Goal: Information Seeking & Learning: Learn about a topic

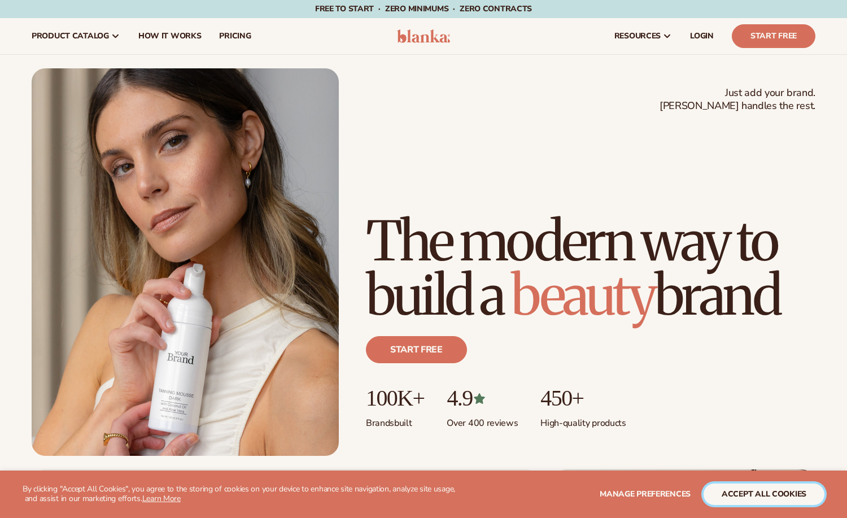
click at [779, 493] on button "accept all cookies" at bounding box center [764, 493] width 121 height 21
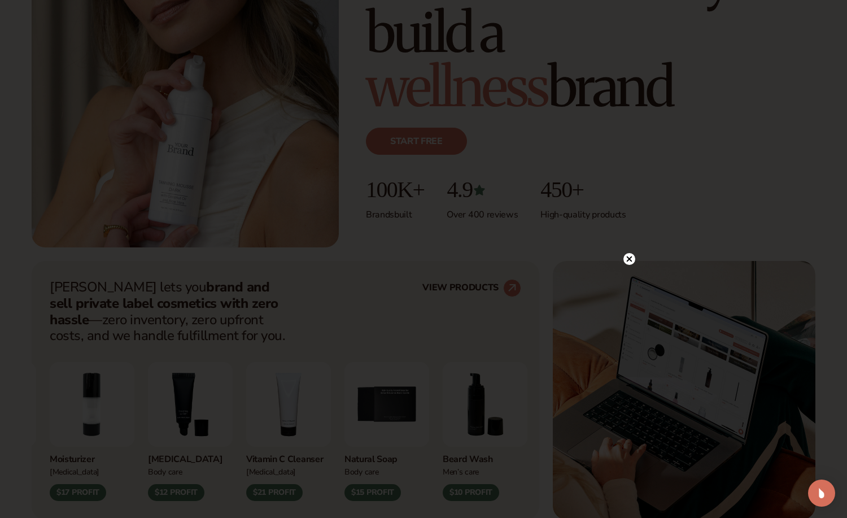
scroll to position [226, 0]
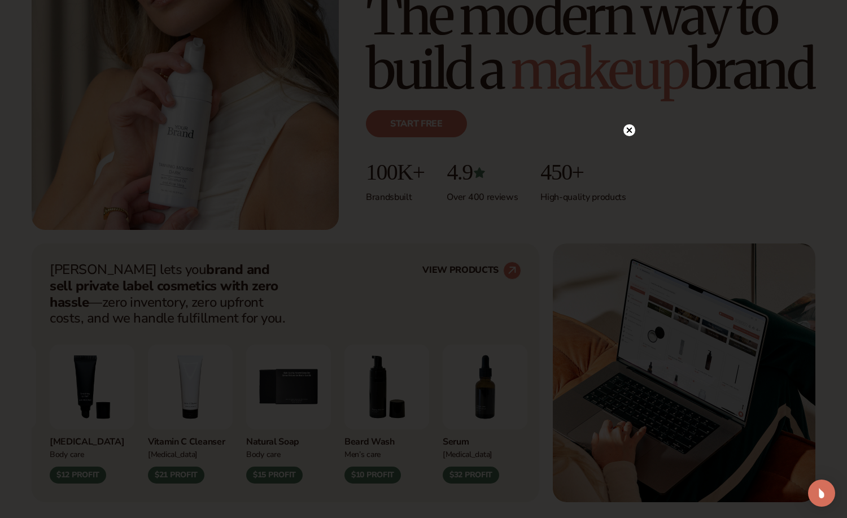
click at [629, 133] on circle at bounding box center [629, 130] width 12 height 12
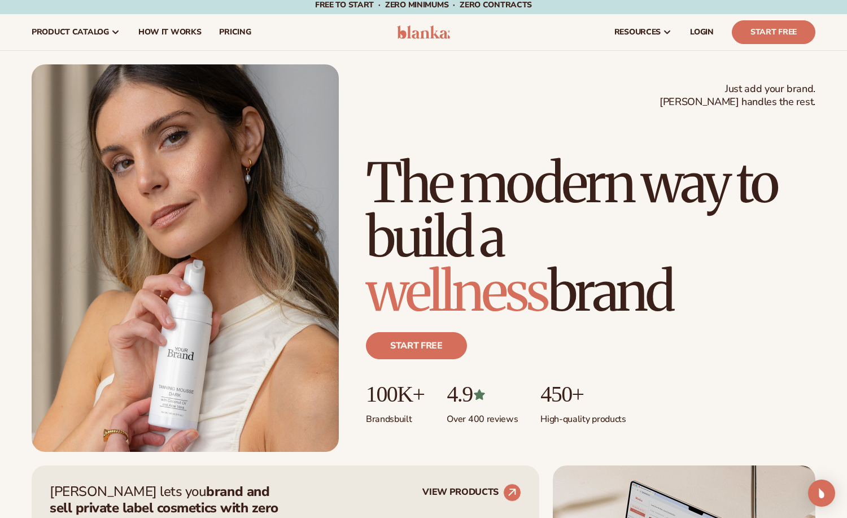
scroll to position [0, 0]
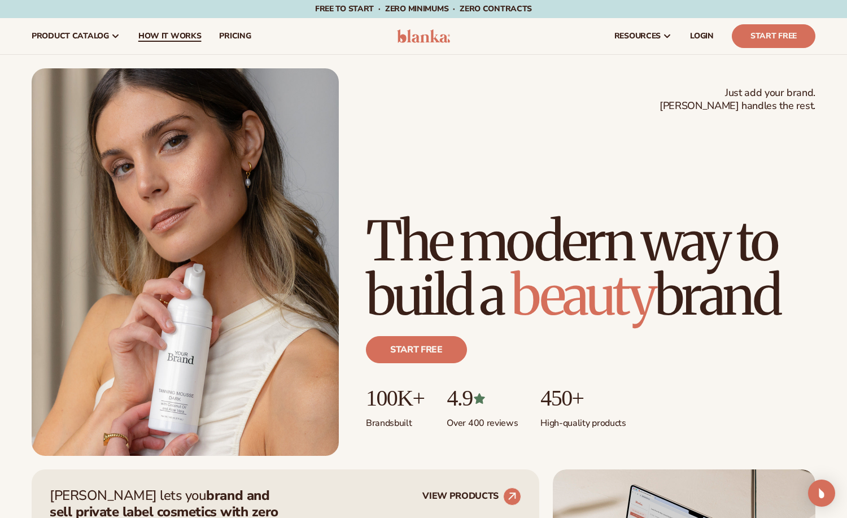
click at [175, 44] on link "How It Works" at bounding box center [169, 36] width 81 height 36
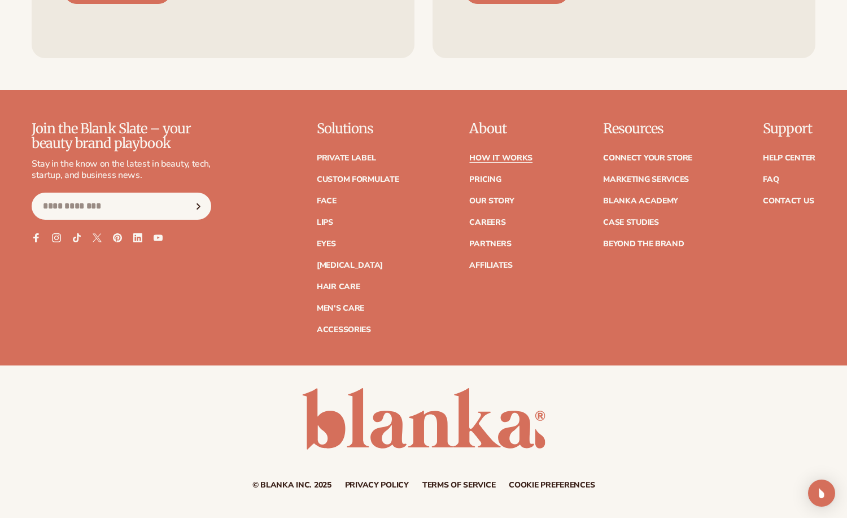
scroll to position [2560, 0]
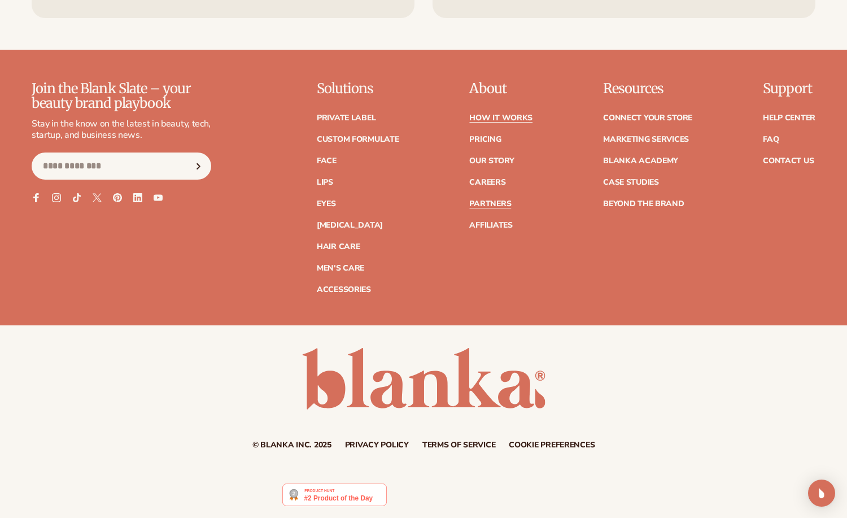
click at [498, 203] on link "Partners" at bounding box center [490, 204] width 42 height 8
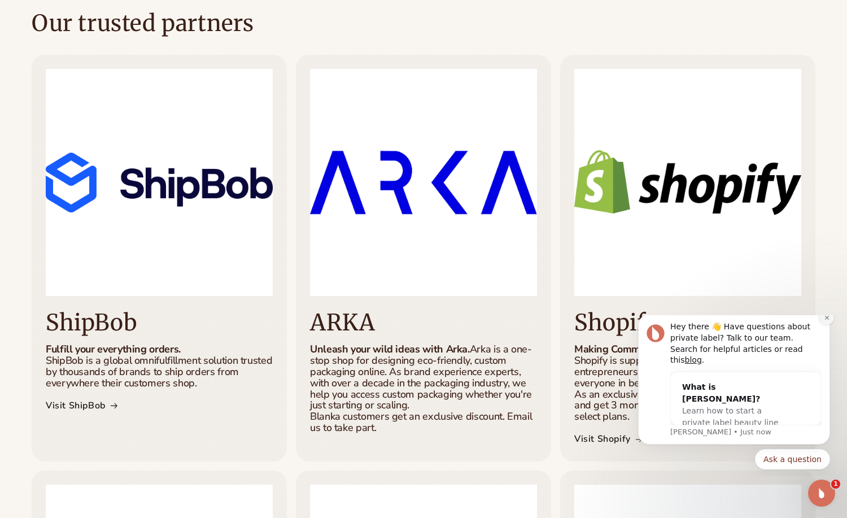
click at [826, 321] on icon "Dismiss notification" at bounding box center [827, 318] width 6 height 6
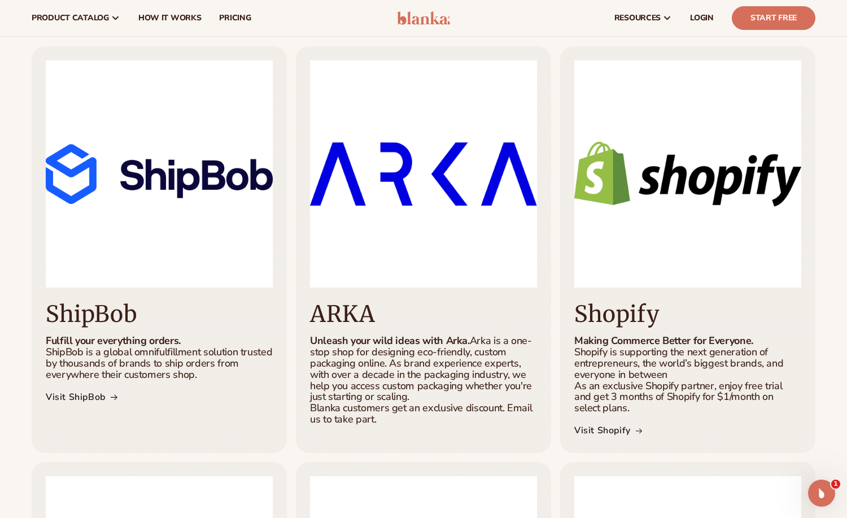
scroll to position [226, 0]
